Goal: Find specific page/section: Find specific page/section

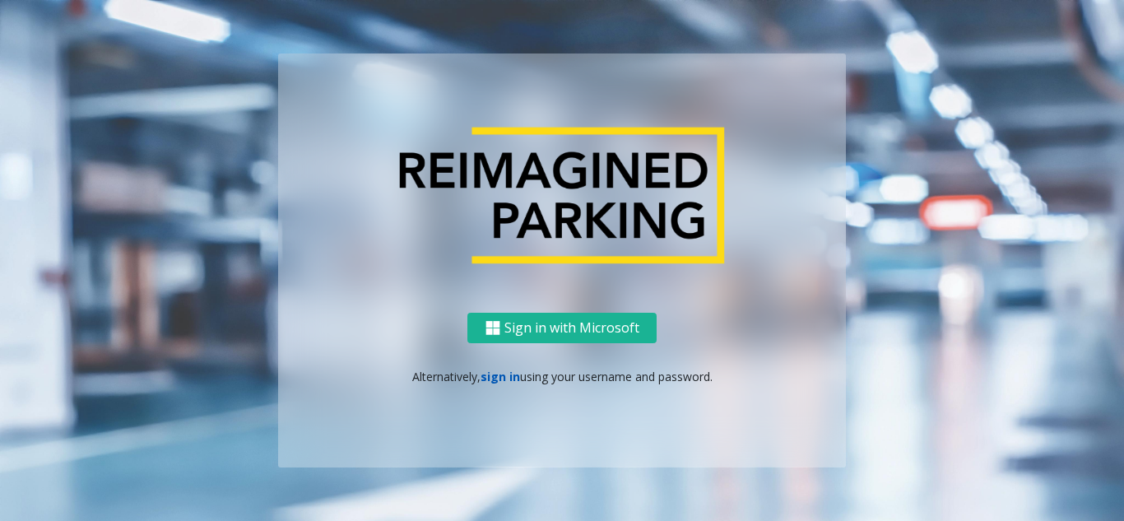
click at [502, 375] on link "sign in" at bounding box center [501, 377] width 40 height 16
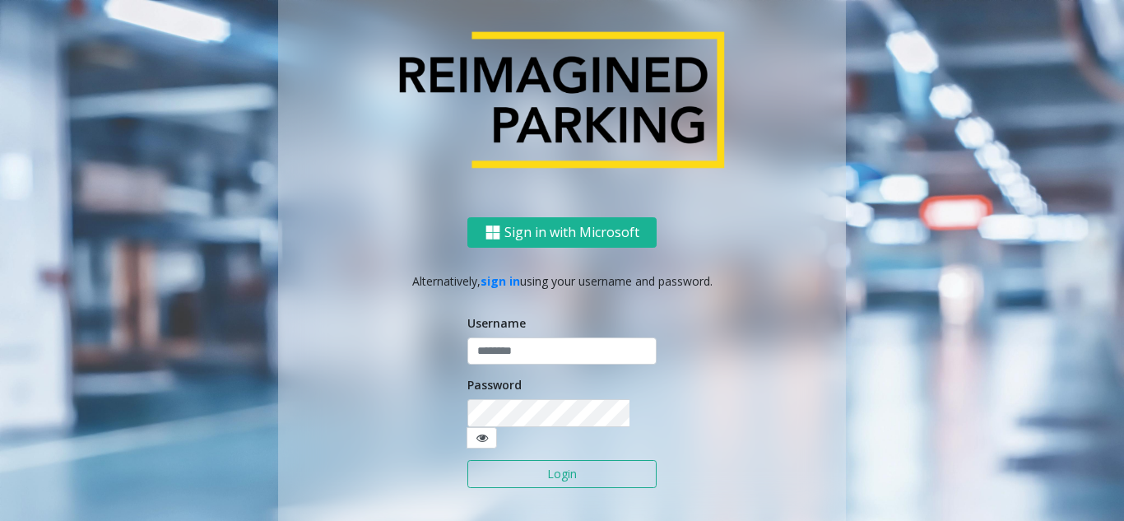
type input "*******"
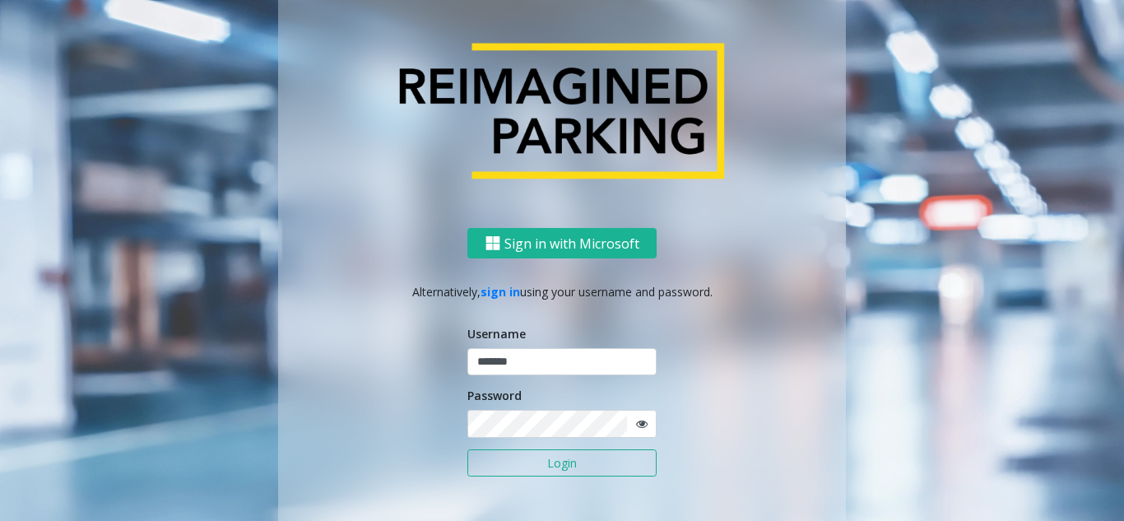
click at [564, 469] on button "Login" at bounding box center [561, 463] width 189 height 28
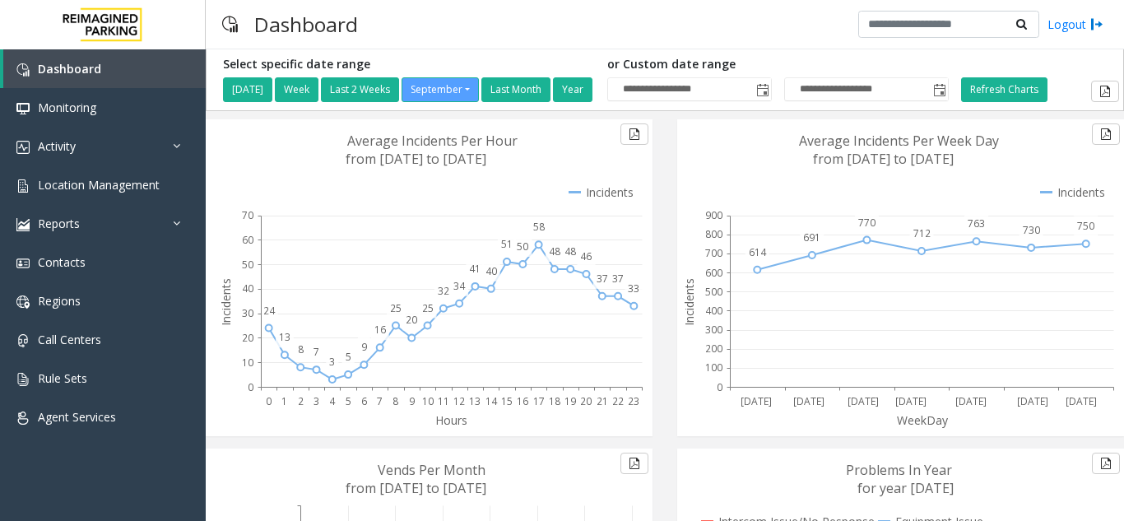
click at [440, 28] on div "Dashboard Logout" at bounding box center [665, 24] width 918 height 49
click at [100, 161] on link "Activity" at bounding box center [103, 146] width 206 height 39
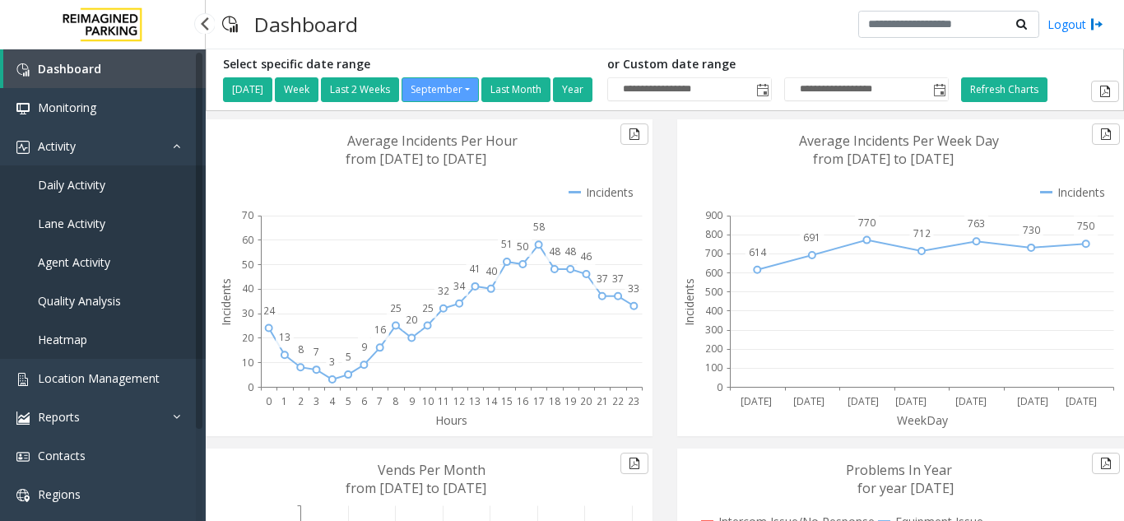
click at [106, 202] on link "Daily Activity" at bounding box center [103, 184] width 206 height 39
click at [101, 188] on span "Daily Activity" at bounding box center [71, 185] width 67 height 16
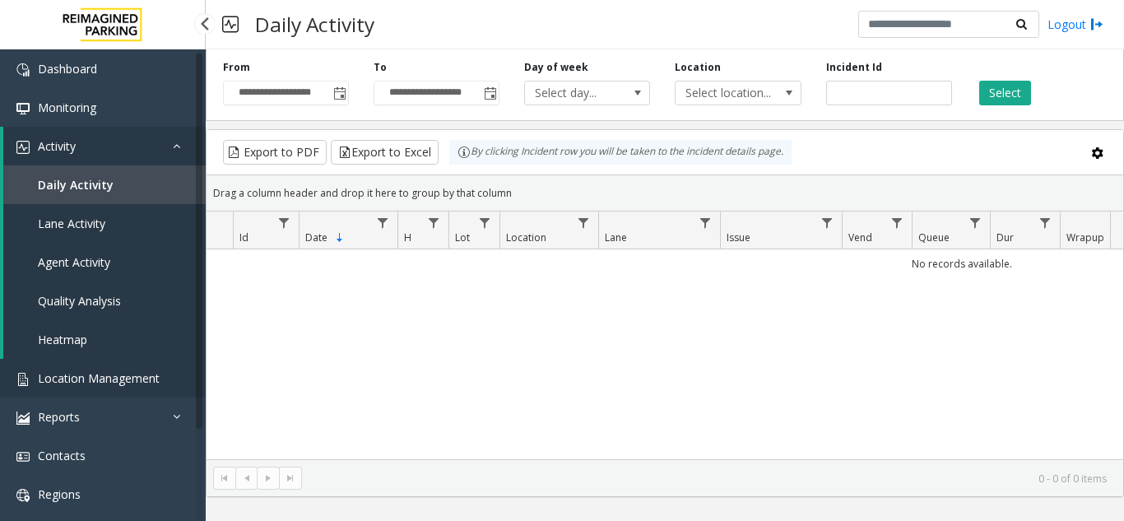
click at [122, 376] on span "Location Management" at bounding box center [99, 378] width 122 height 16
drag, startPoint x: 122, startPoint y: 376, endPoint x: 369, endPoint y: 51, distance: 408.2
click at [149, 332] on ul "Dashboard Monitoring Activity Daily Activity Lane Activity Agent Activity Quali…" at bounding box center [103, 339] width 206 height 580
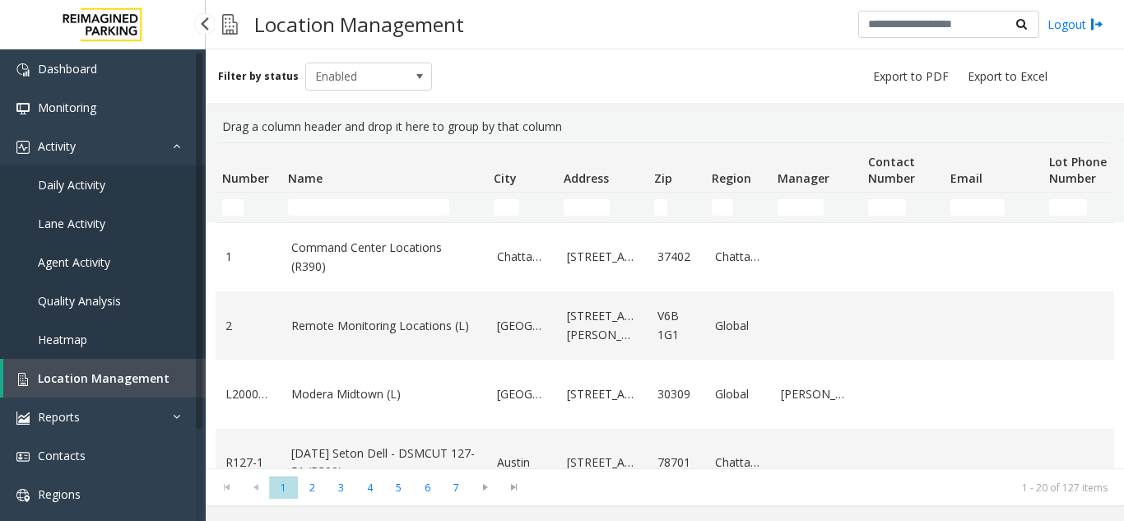
click at [118, 188] on link "Daily Activity" at bounding box center [103, 184] width 206 height 39
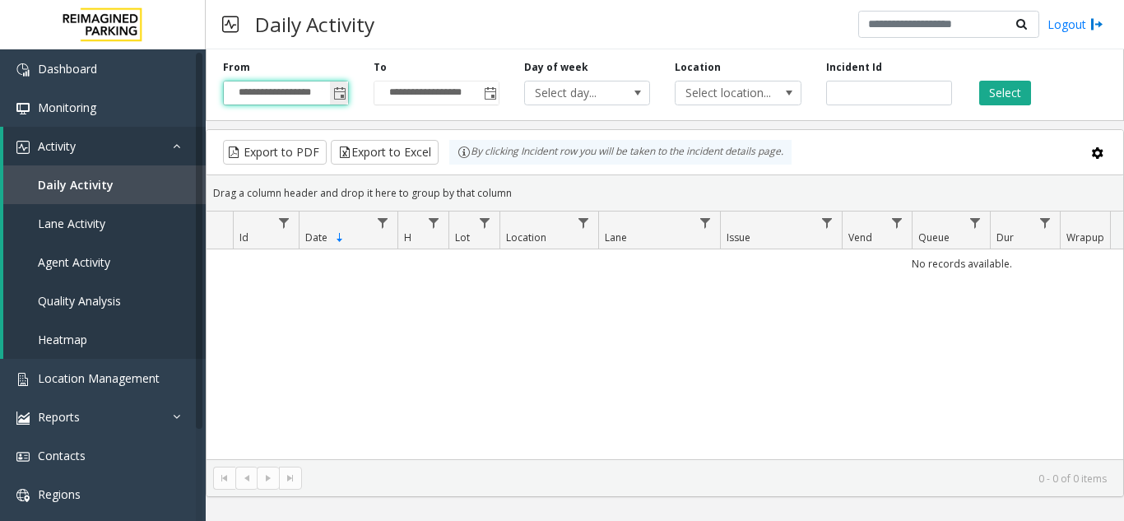
click at [329, 94] on input "**********" at bounding box center [286, 92] width 124 height 23
click at [337, 98] on span "Toggle popup" at bounding box center [339, 93] width 13 height 13
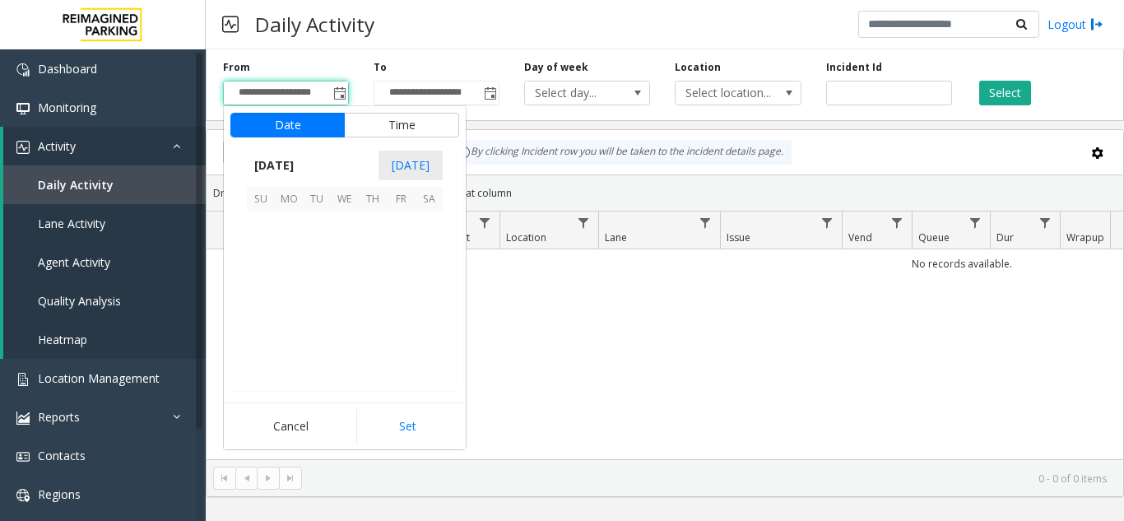
scroll to position [295362, 0]
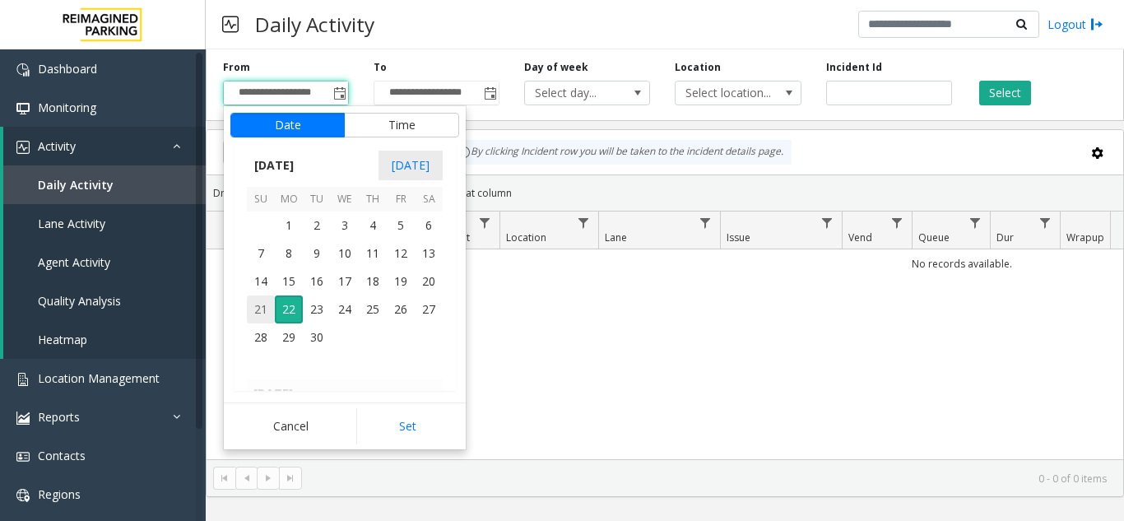
click at [262, 308] on span "21" at bounding box center [261, 309] width 28 height 28
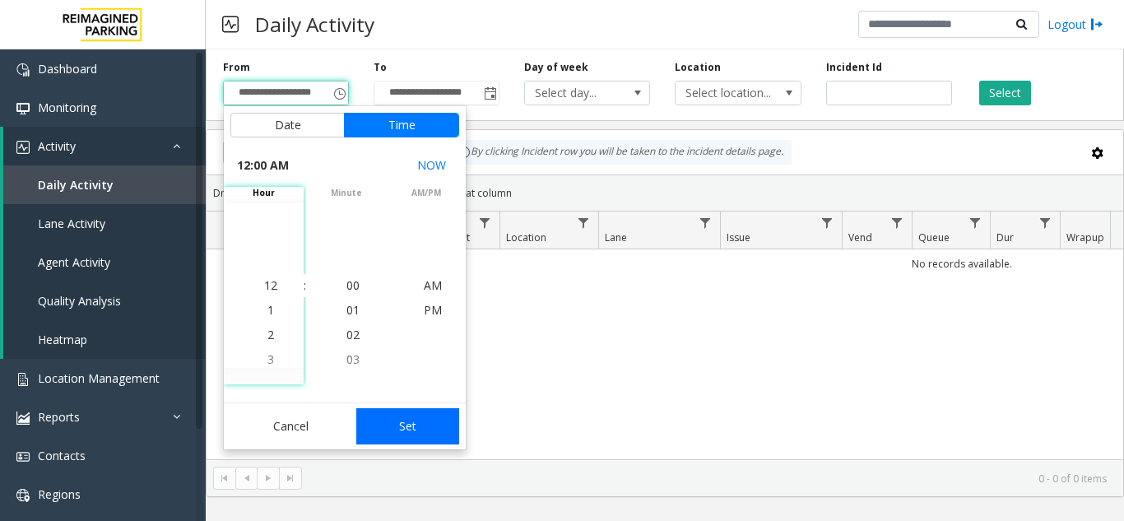
click at [415, 425] on button "Set" at bounding box center [408, 426] width 104 height 36
type input "**********"
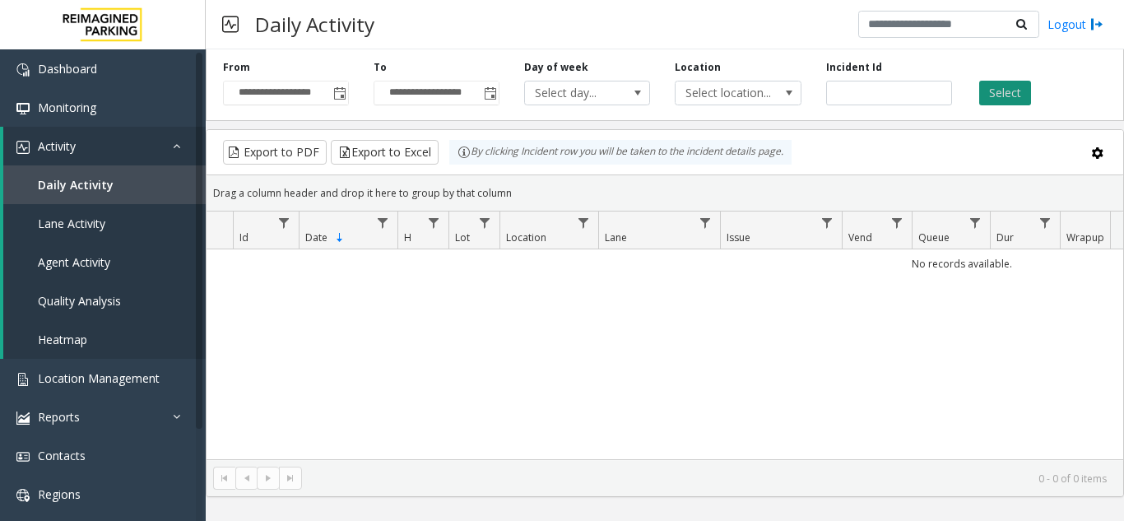
click at [1027, 89] on button "Select" at bounding box center [1005, 93] width 52 height 25
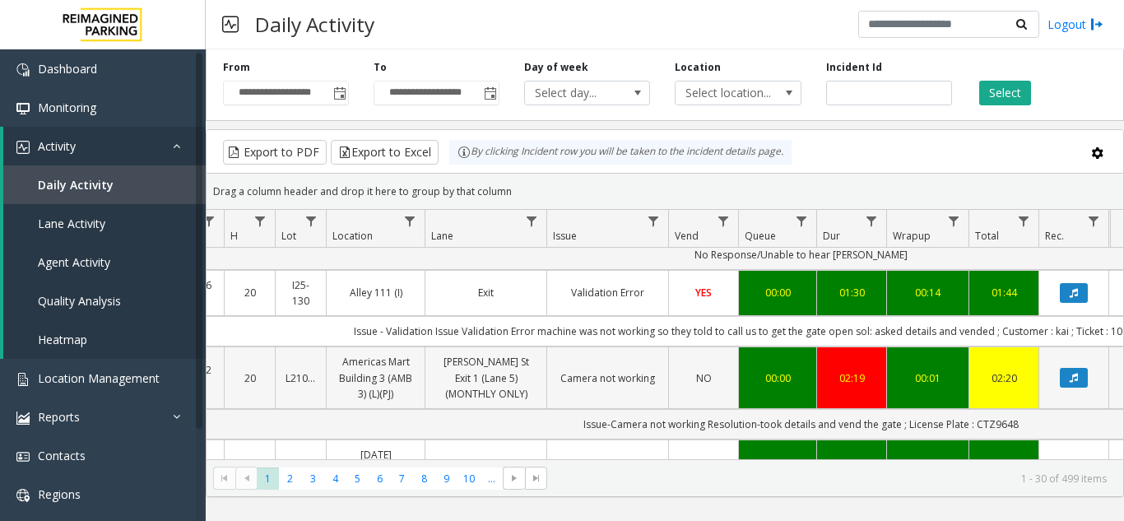
scroll to position [165, 174]
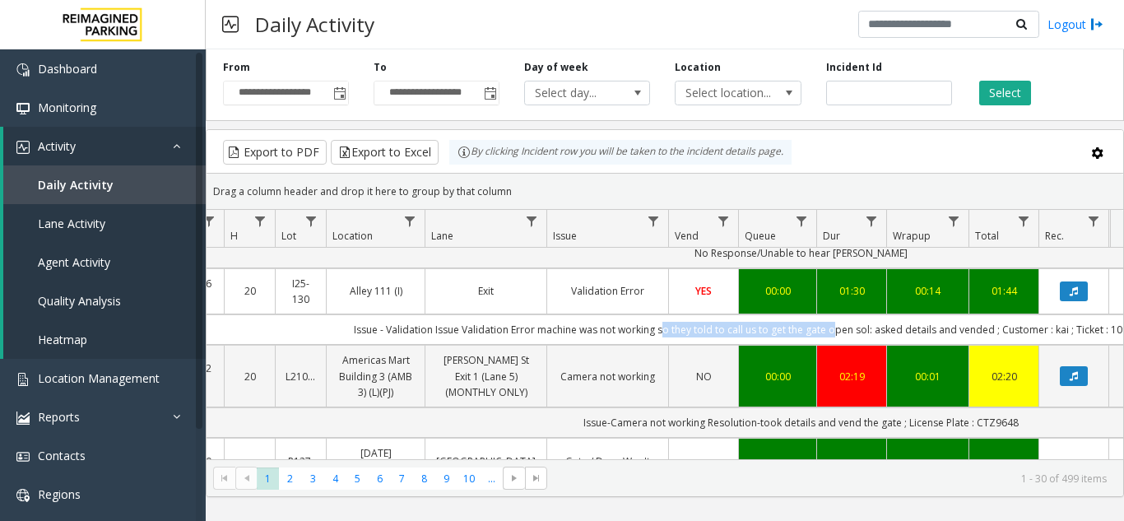
drag, startPoint x: 663, startPoint y: 302, endPoint x: 832, endPoint y: 304, distance: 168.7
click at [832, 314] on td "Issue - Validation Issue Validation Error machine was not working so they told …" at bounding box center [801, 329] width 1484 height 30
copy td "so they told to call us to get the gate"
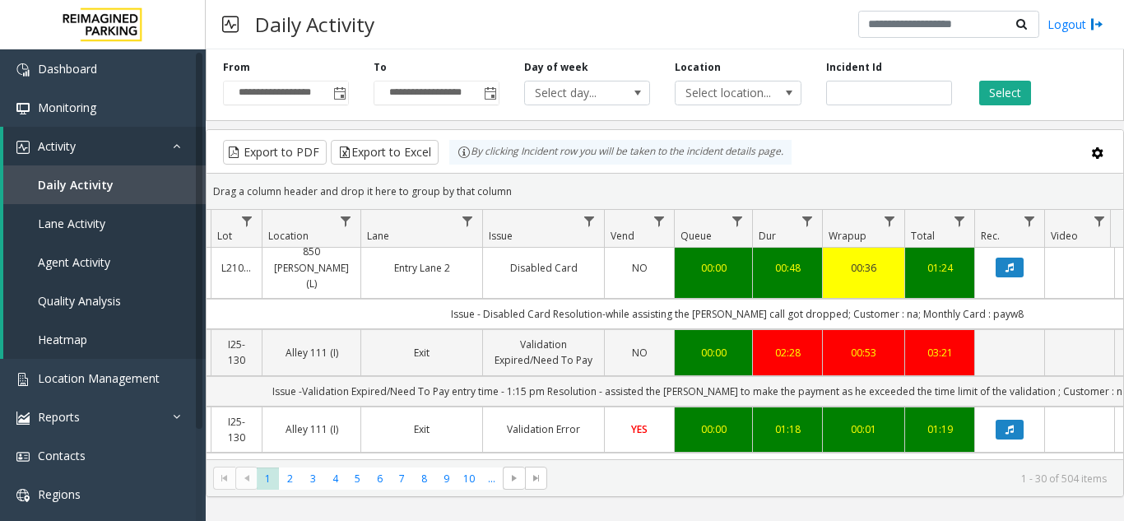
scroll to position [0, 189]
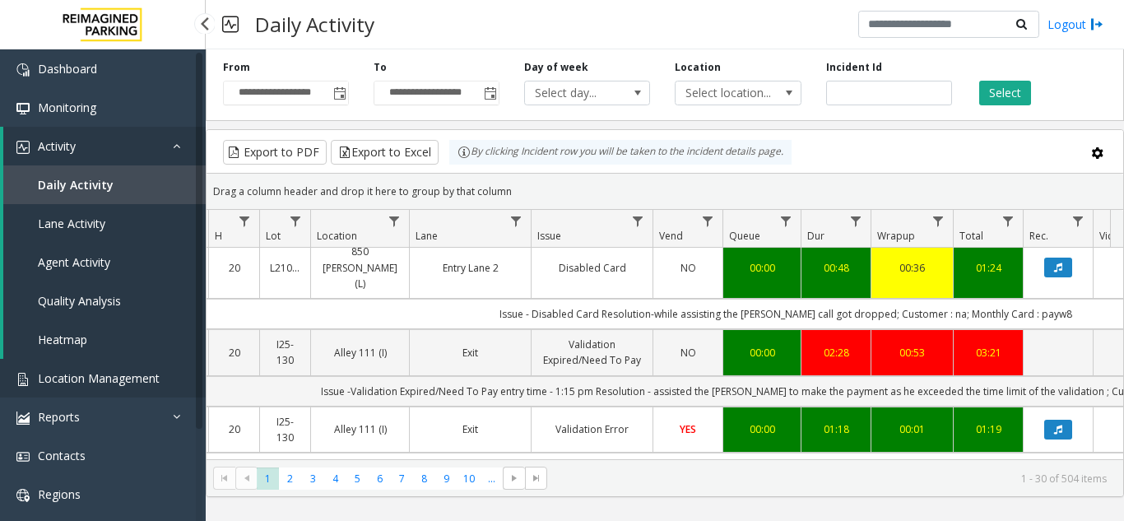
click at [179, 378] on link "Location Management" at bounding box center [103, 378] width 206 height 39
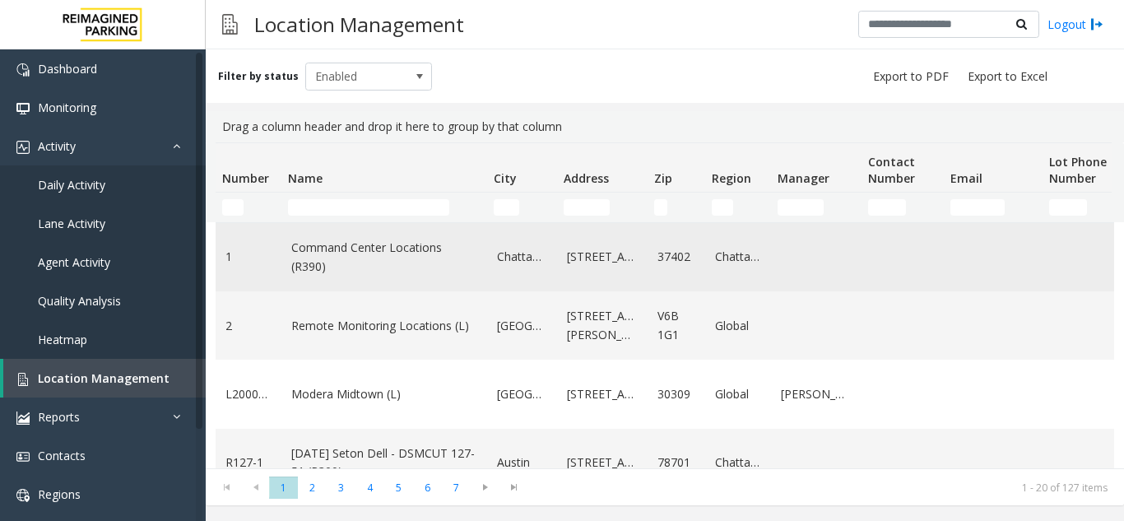
click at [294, 223] on td "Command Center Locations (R390)" at bounding box center [384, 257] width 206 height 68
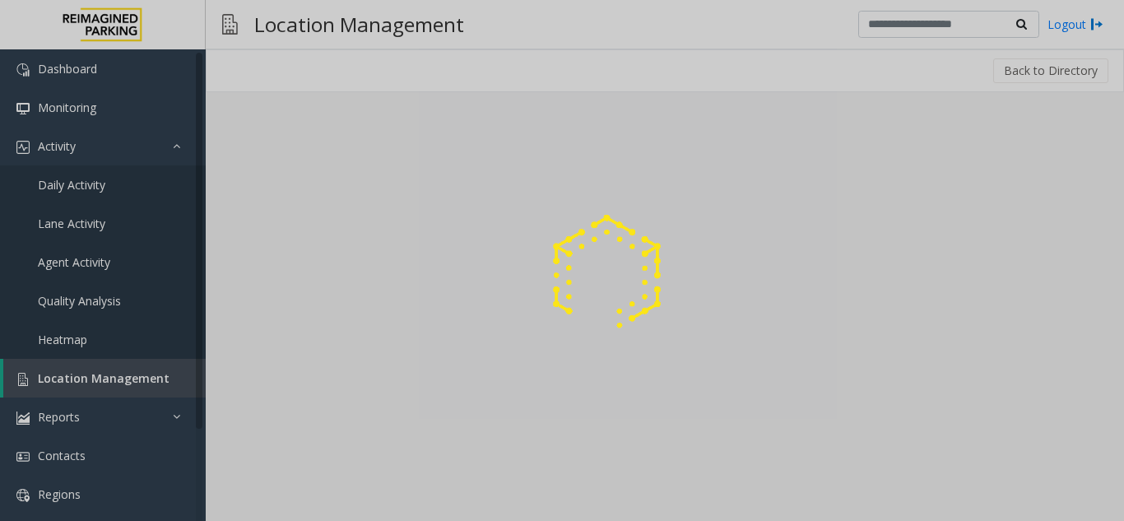
click at [295, 215] on div at bounding box center [562, 260] width 1124 height 521
click at [137, 375] on div at bounding box center [562, 260] width 1124 height 521
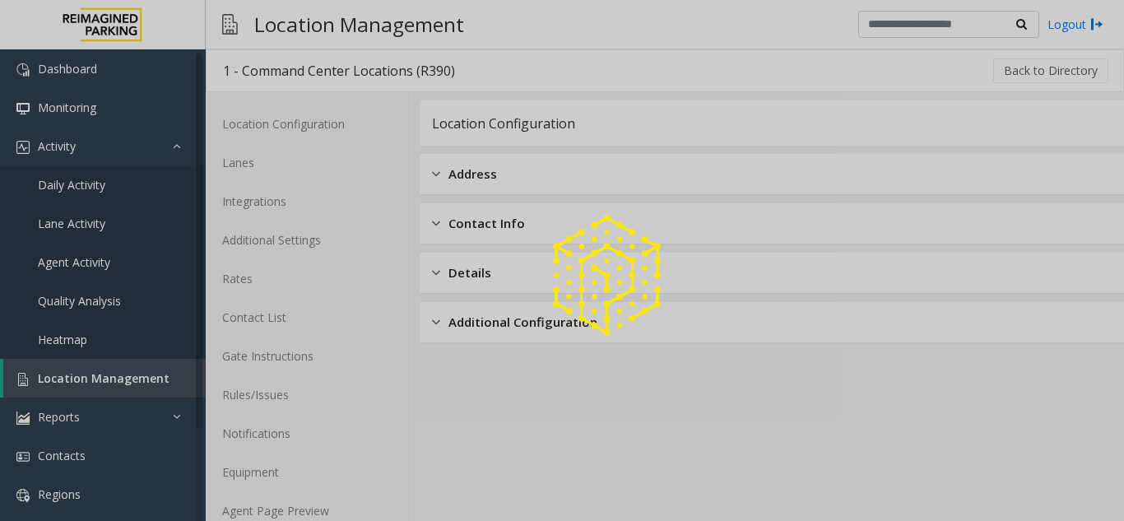
click at [137, 375] on div at bounding box center [562, 260] width 1124 height 521
click at [137, 375] on span "Location Management" at bounding box center [104, 378] width 132 height 16
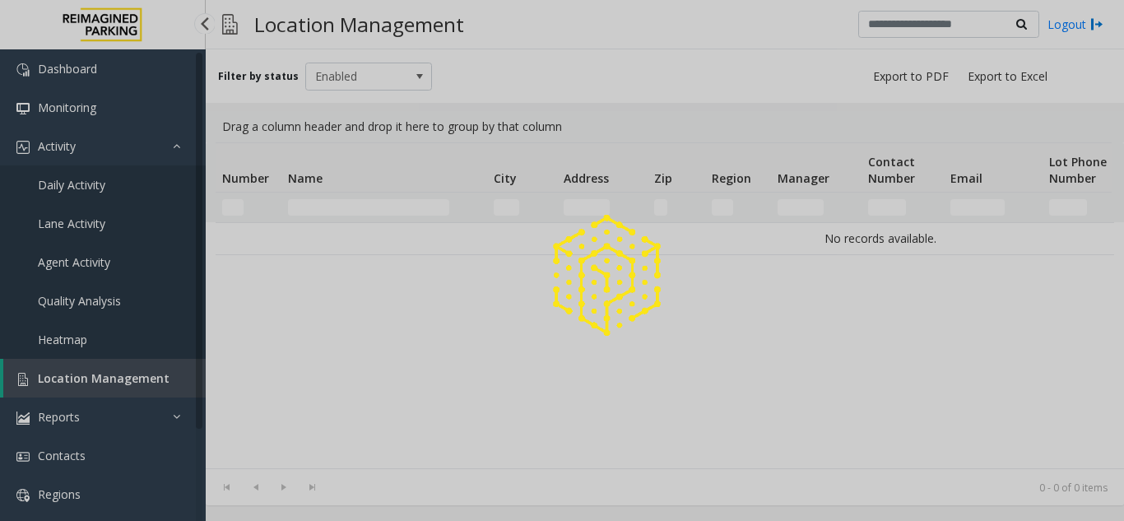
click at [137, 375] on div at bounding box center [562, 260] width 1124 height 521
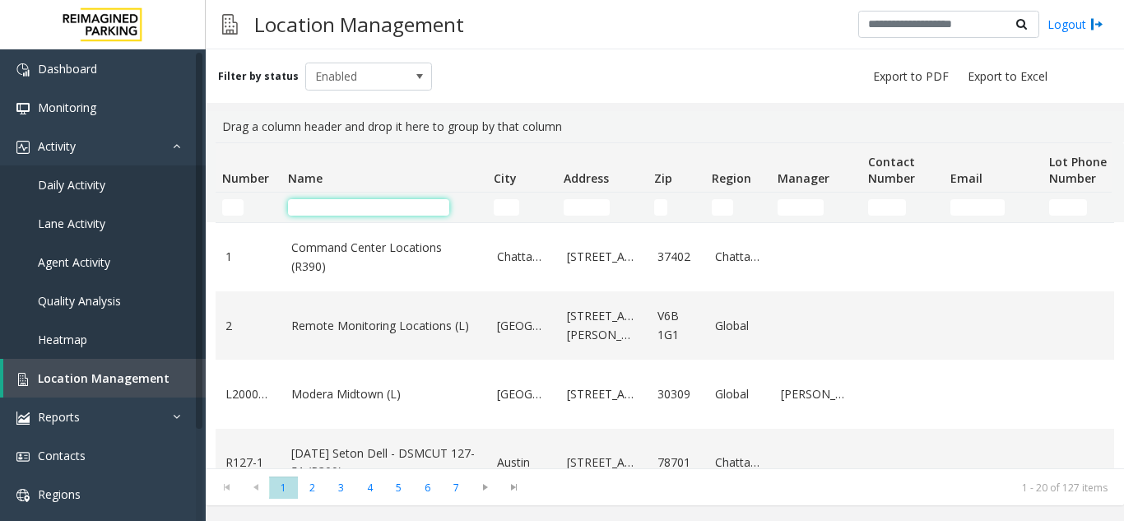
click at [324, 210] on input "Name Filter" at bounding box center [368, 207] width 161 height 16
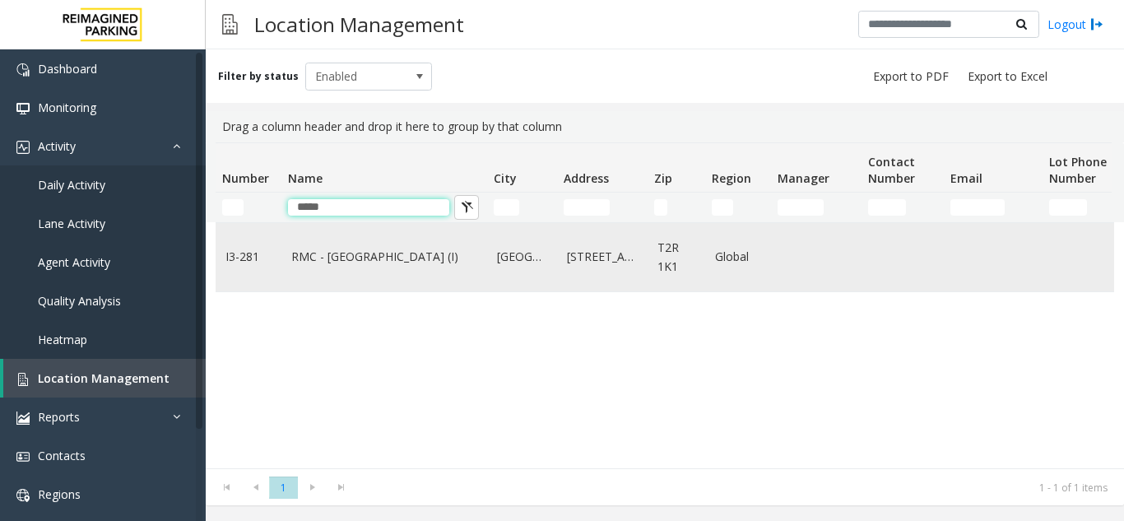
type input "*****"
click at [318, 253] on link "RMC - [GEOGRAPHIC_DATA] (I)" at bounding box center [384, 257] width 186 height 18
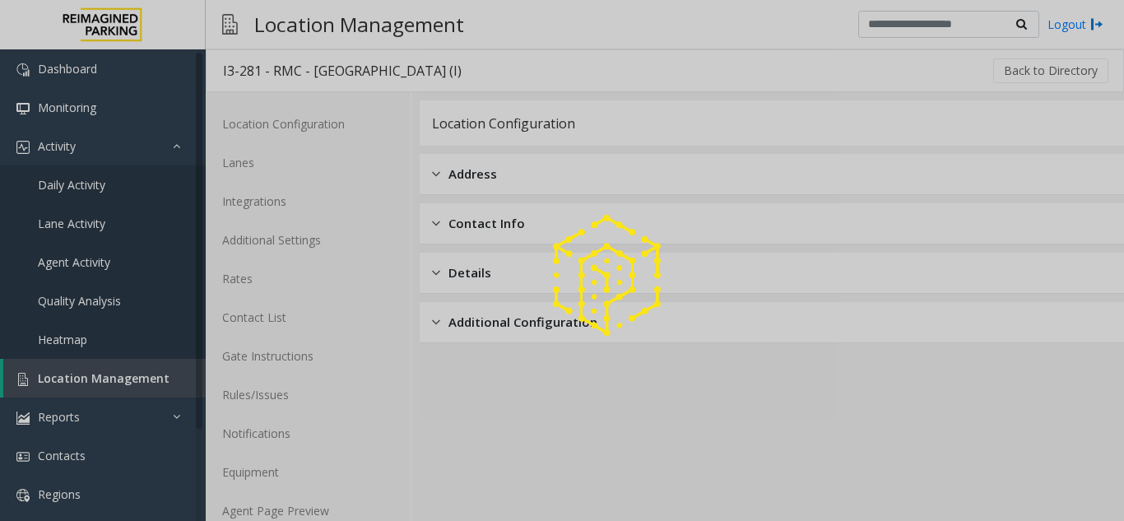
click at [334, 512] on div at bounding box center [562, 260] width 1124 height 521
click at [334, 512] on link "Agent Page Preview" at bounding box center [308, 510] width 205 height 39
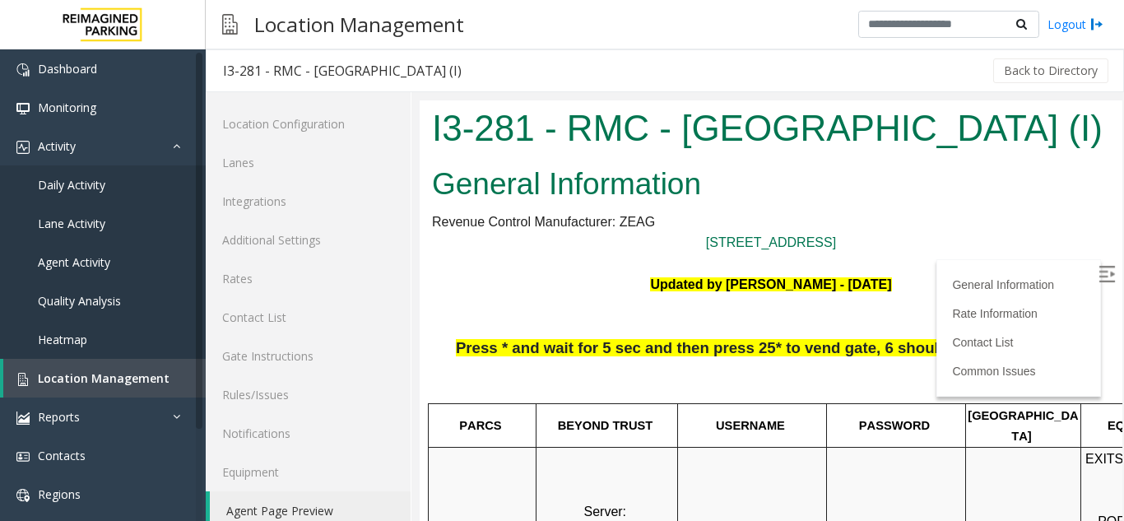
click at [1099, 274] on img at bounding box center [1107, 274] width 16 height 16
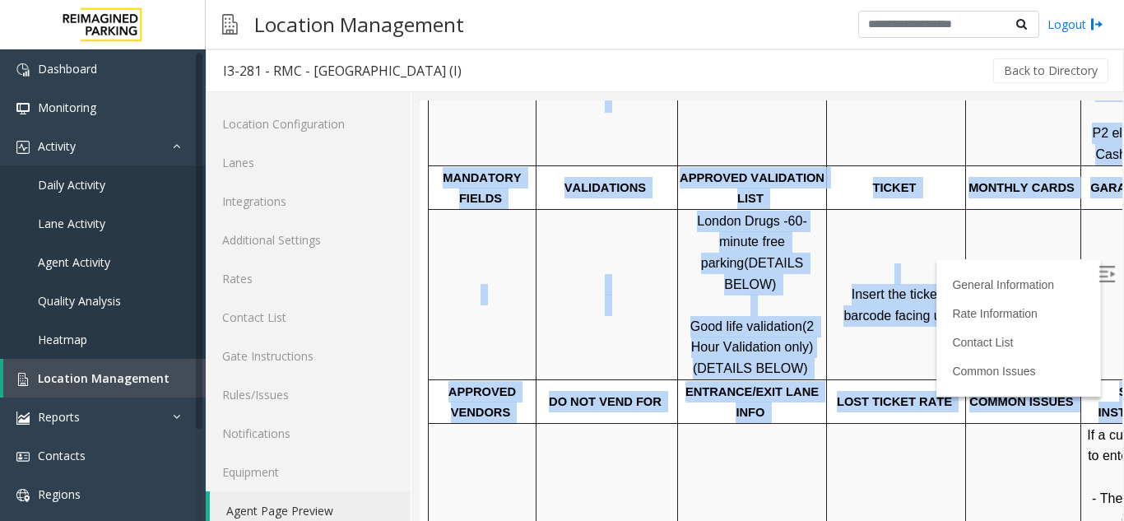
scroll to position [494, 232]
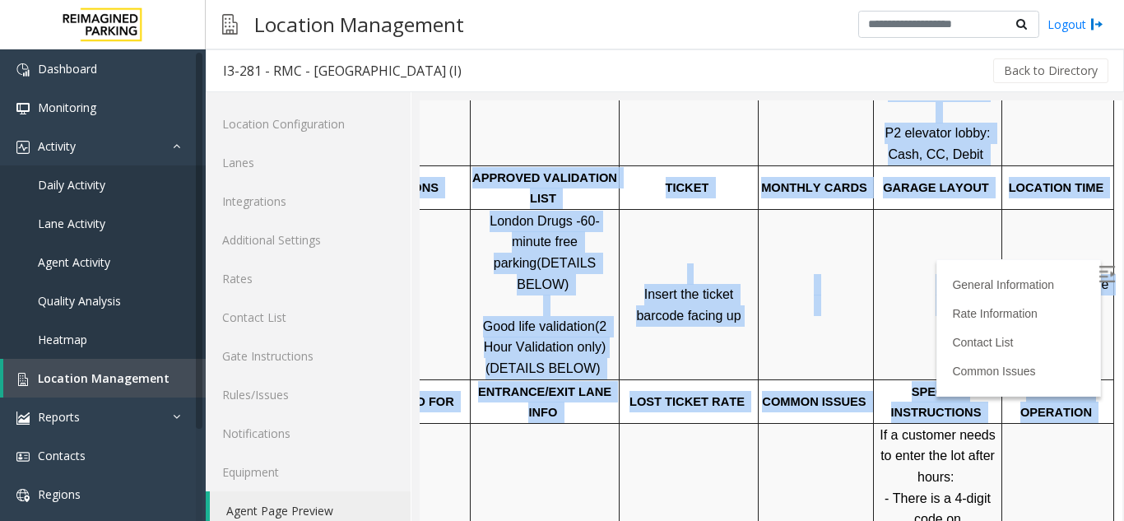
drag, startPoint x: 886, startPoint y: 449, endPoint x: 1241, endPoint y: 438, distance: 355.7
click at [874, 332] on td at bounding box center [938, 294] width 128 height 170
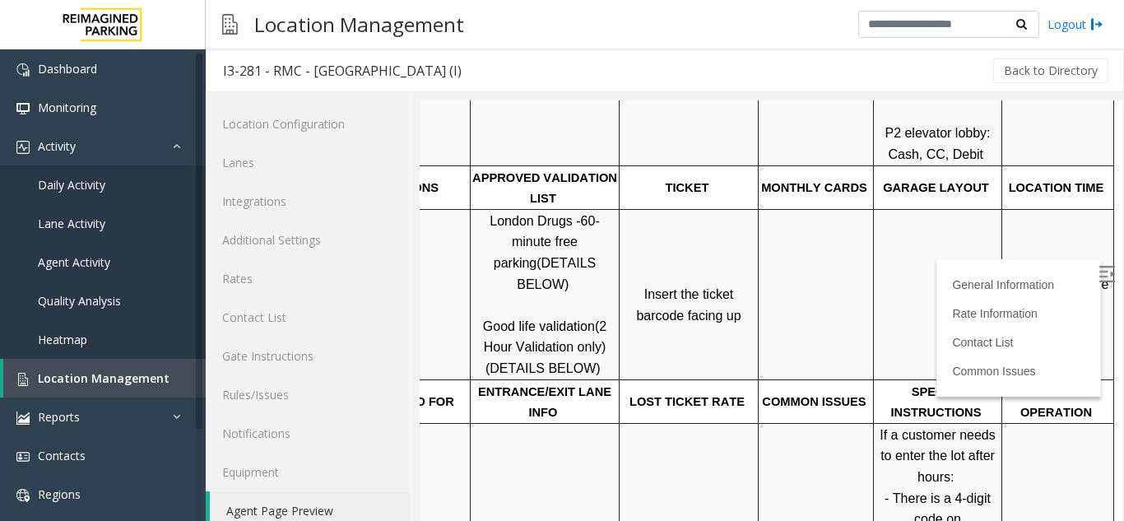
click at [1007, 277] on span "Click Here for the local time" at bounding box center [1059, 294] width 105 height 35
click at [106, 378] on span "Location Management" at bounding box center [104, 378] width 132 height 16
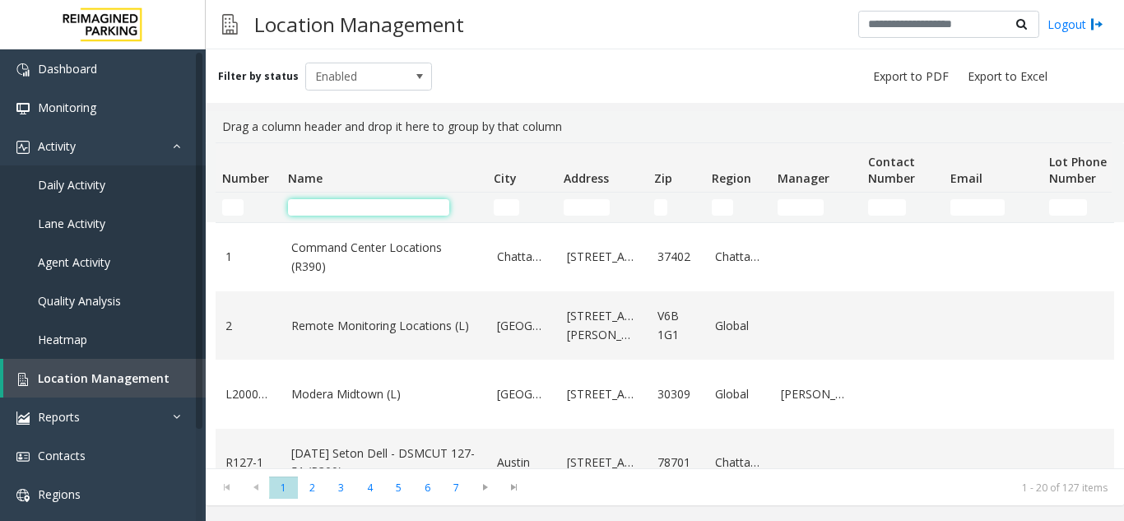
click at [319, 210] on input "Name Filter" at bounding box center [368, 207] width 161 height 16
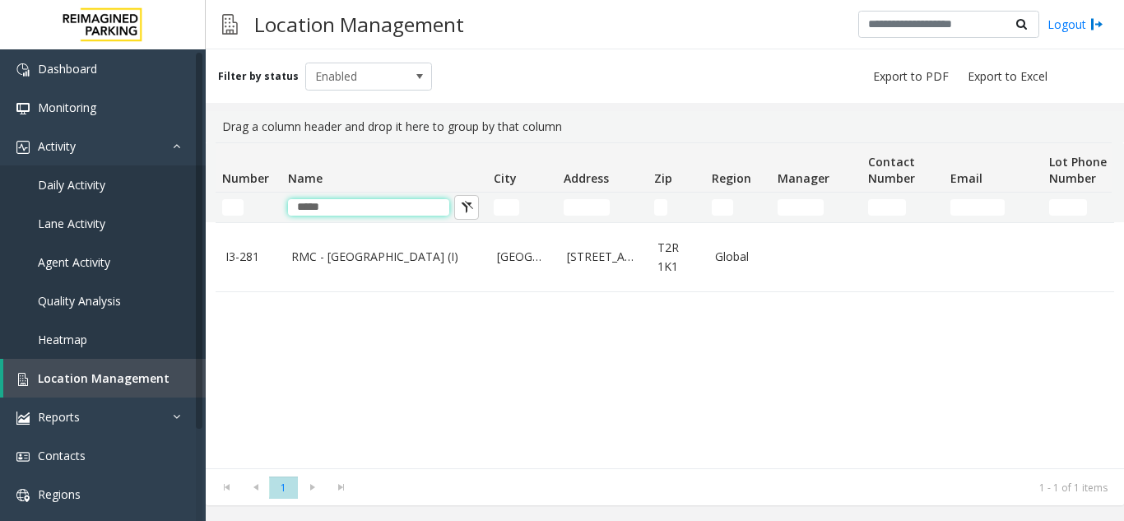
type input "*****"
click at [331, 281] on td "RMC - [GEOGRAPHIC_DATA] (I)" at bounding box center [384, 257] width 206 height 68
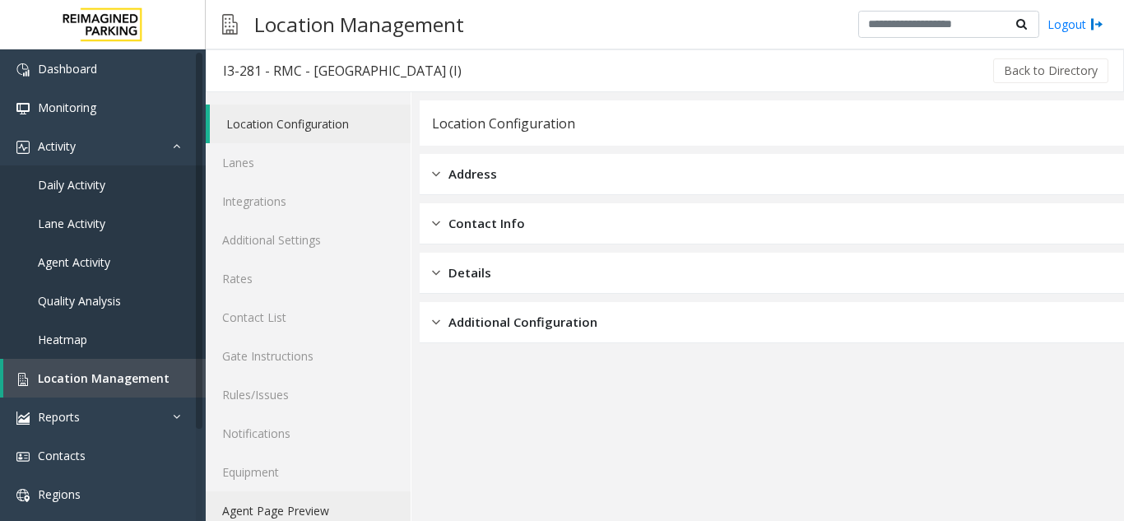
click at [296, 510] on link "Agent Page Preview" at bounding box center [308, 510] width 205 height 39
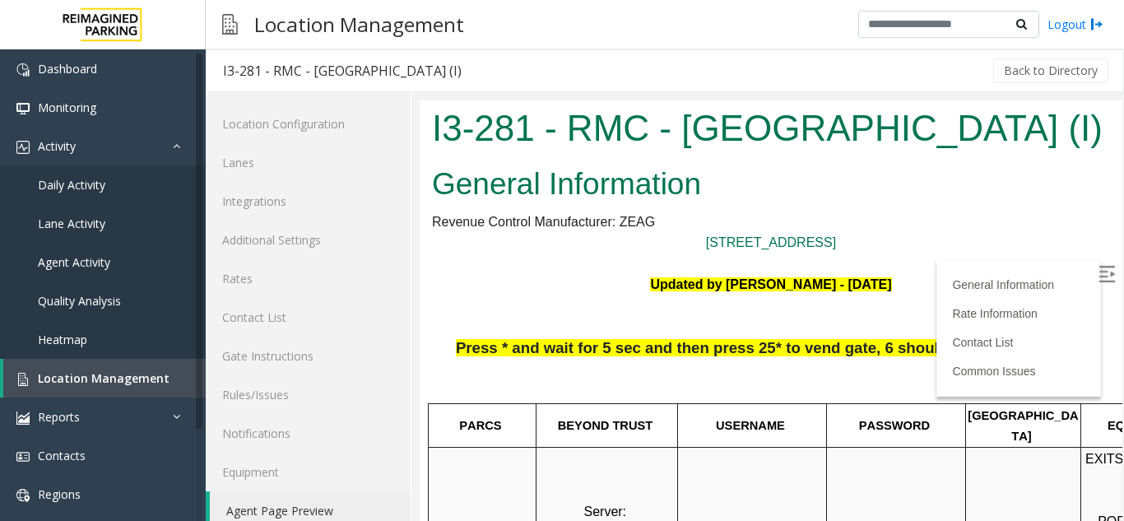
click at [1096, 267] on label at bounding box center [1108, 276] width 25 height 25
click at [123, 361] on link "Location Management" at bounding box center [104, 378] width 202 height 39
